Goal: Information Seeking & Learning: Learn about a topic

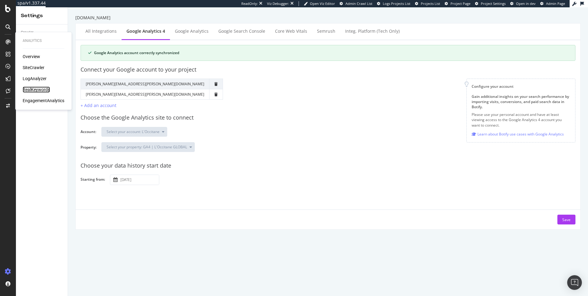
click at [29, 89] on div "RealKeywords" at bounding box center [36, 90] width 27 height 6
click at [37, 90] on div "RealKeywords" at bounding box center [36, 90] width 27 height 6
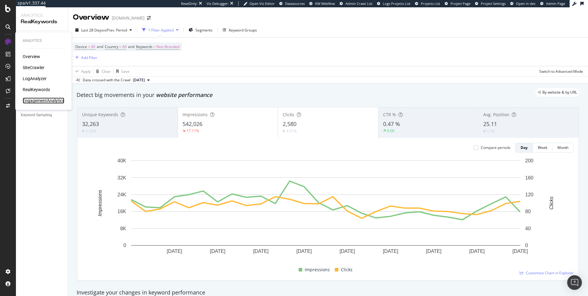
click at [50, 102] on div "EngagementAnalytics" at bounding box center [44, 101] width 42 height 6
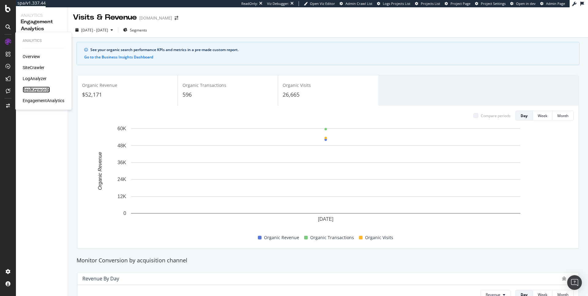
click at [31, 89] on div "RealKeywords" at bounding box center [36, 90] width 27 height 6
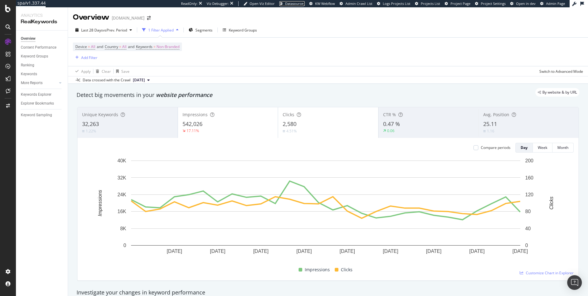
click at [295, 4] on span "Datasources" at bounding box center [295, 3] width 20 height 5
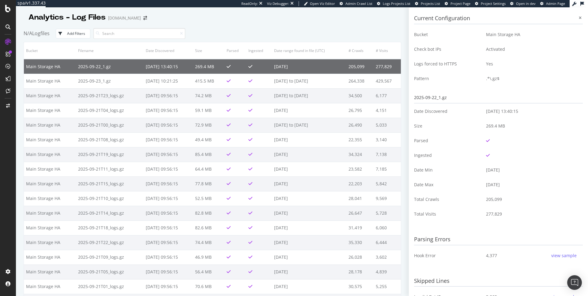
scroll to position [201, 0]
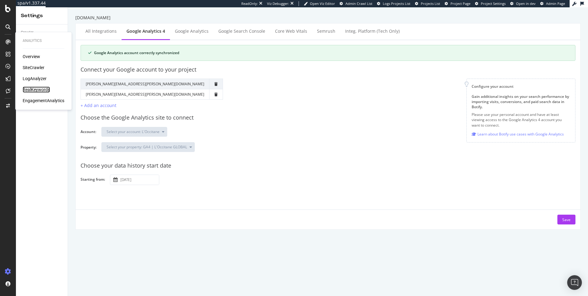
click at [32, 89] on div "RealKeywords" at bounding box center [36, 90] width 27 height 6
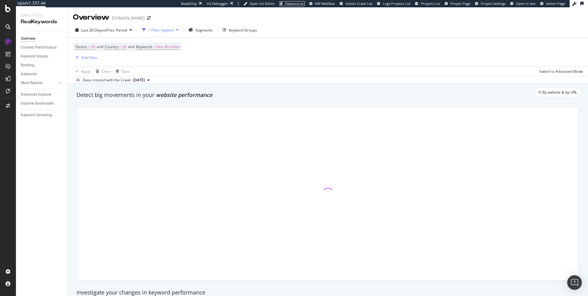
click at [293, 3] on span "Datasources" at bounding box center [295, 3] width 20 height 5
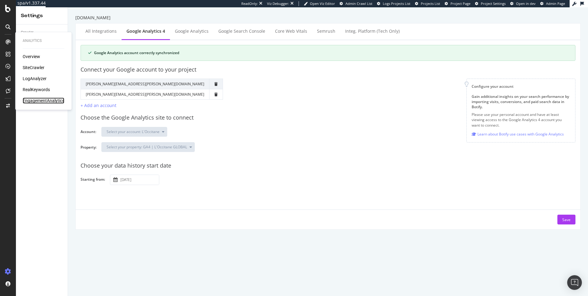
click at [40, 99] on div "EngagementAnalytics" at bounding box center [44, 101] width 42 height 6
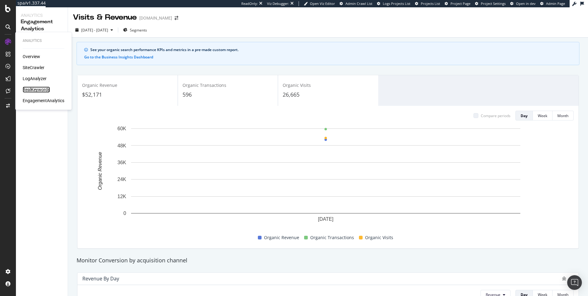
click at [38, 90] on div "RealKeywords" at bounding box center [36, 90] width 27 height 6
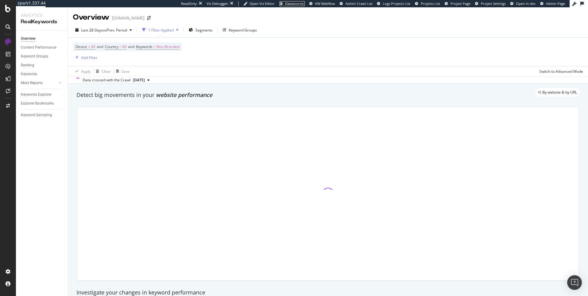
click at [300, 4] on span "Datasources" at bounding box center [295, 3] width 20 height 5
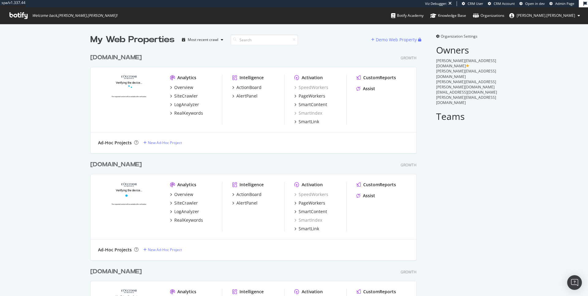
scroll to position [317, 326]
click at [98, 58] on div "uk.loccitane.com" at bounding box center [115, 57] width 51 height 9
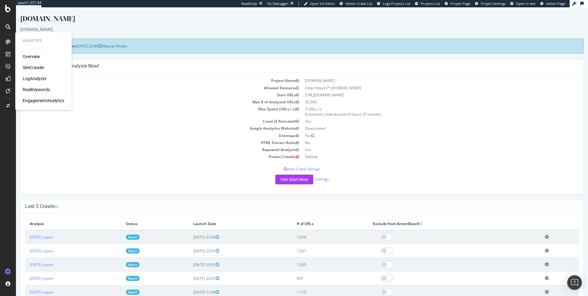
click at [39, 100] on div "EngagementAnalytics" at bounding box center [44, 101] width 42 height 6
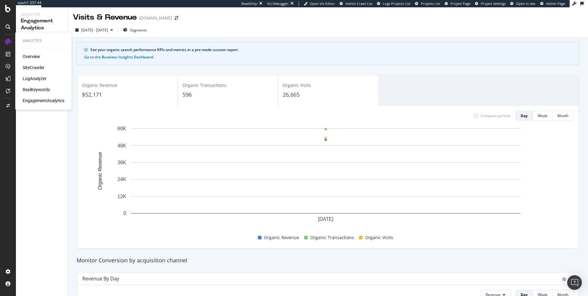
click at [39, 66] on div "SiteCrawler" at bounding box center [34, 68] width 22 height 6
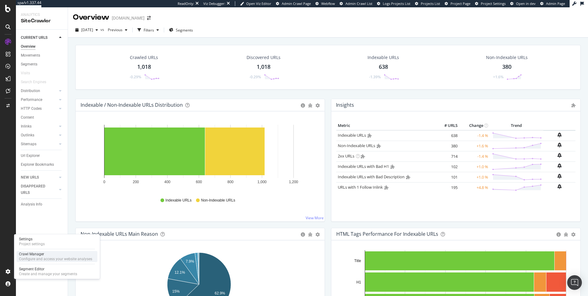
click at [41, 259] on div "Configure and access your website analyses" at bounding box center [55, 259] width 73 height 5
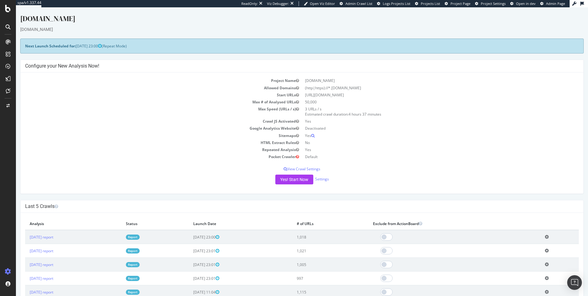
click at [197, 65] on h4 "Configure your New Analysis Now!" at bounding box center [301, 66] width 553 height 6
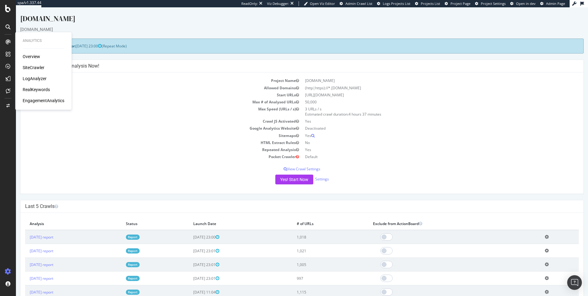
click at [37, 68] on div "SiteCrawler" at bounding box center [34, 68] width 22 height 6
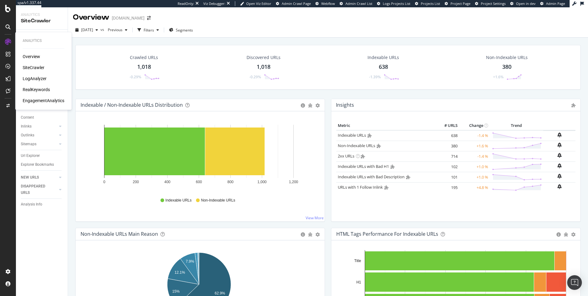
click at [43, 101] on div "EngagementAnalytics" at bounding box center [44, 101] width 42 height 6
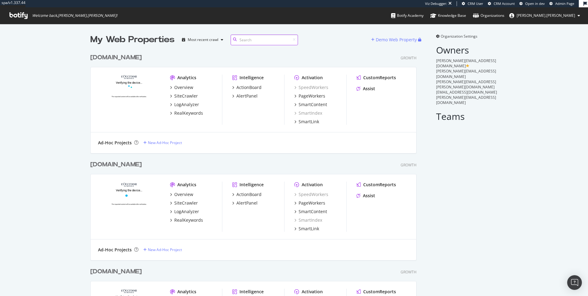
scroll to position [317, 326]
